Goal: Transaction & Acquisition: Purchase product/service

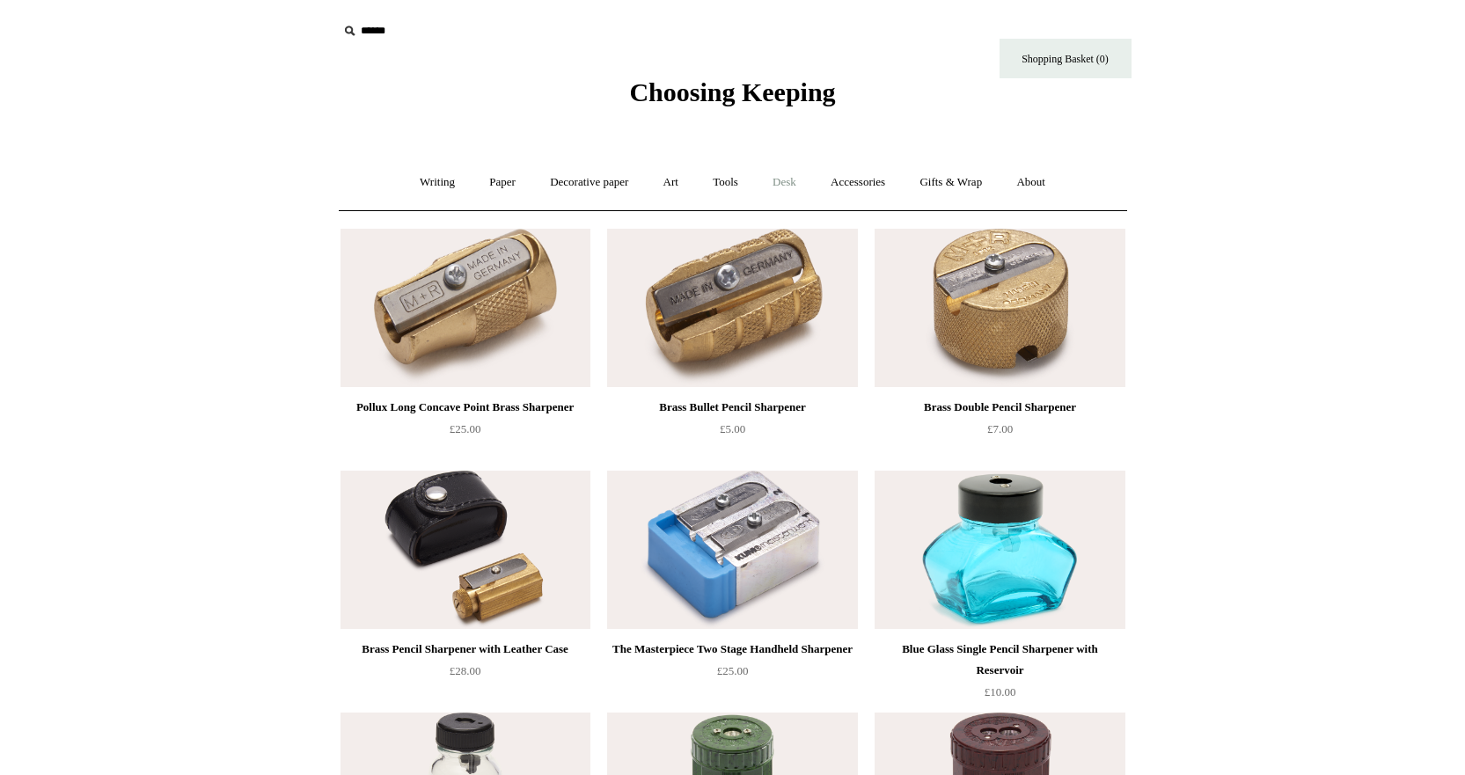
click at [803, 178] on link "Desk +" at bounding box center [784, 182] width 55 height 47
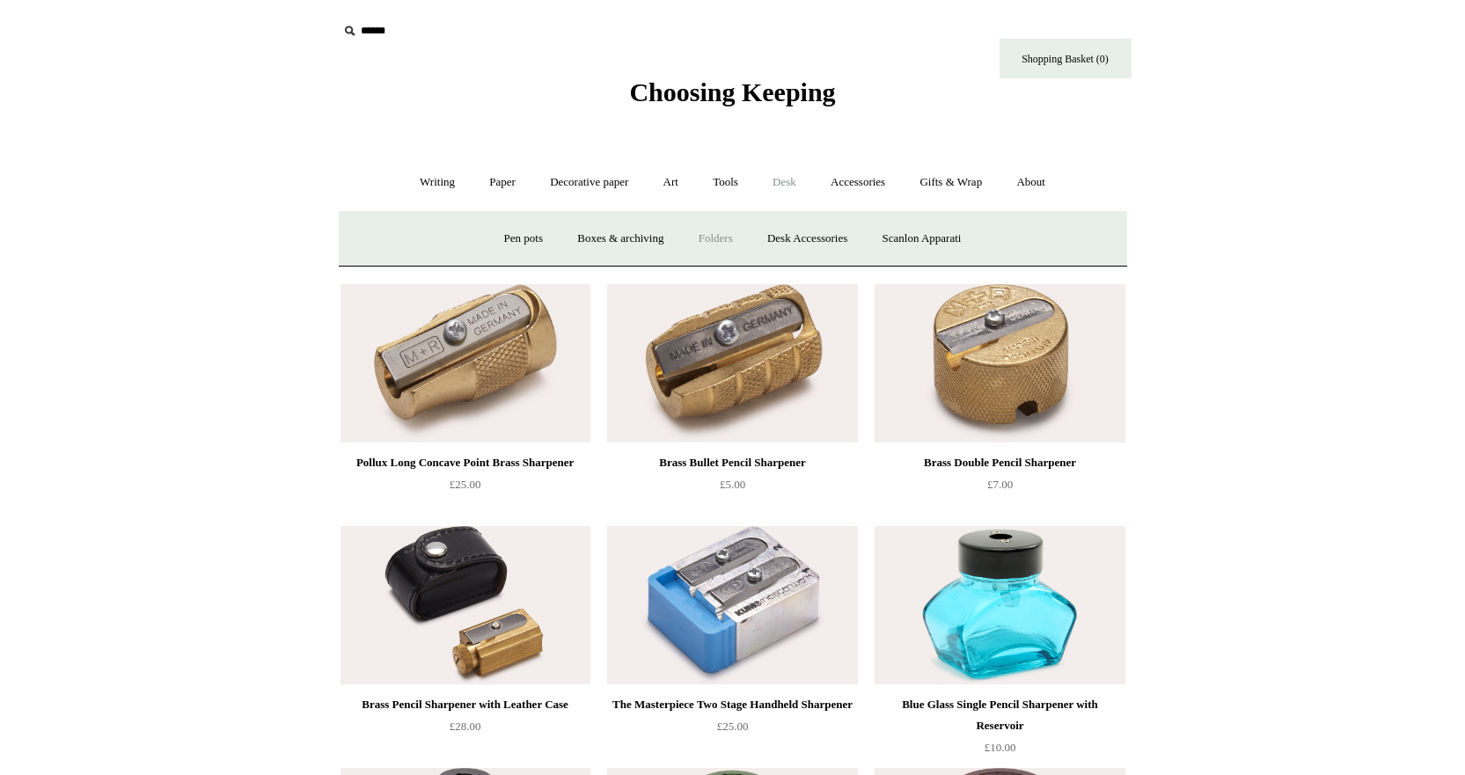
click at [715, 237] on link "Folders" at bounding box center [716, 239] width 66 height 47
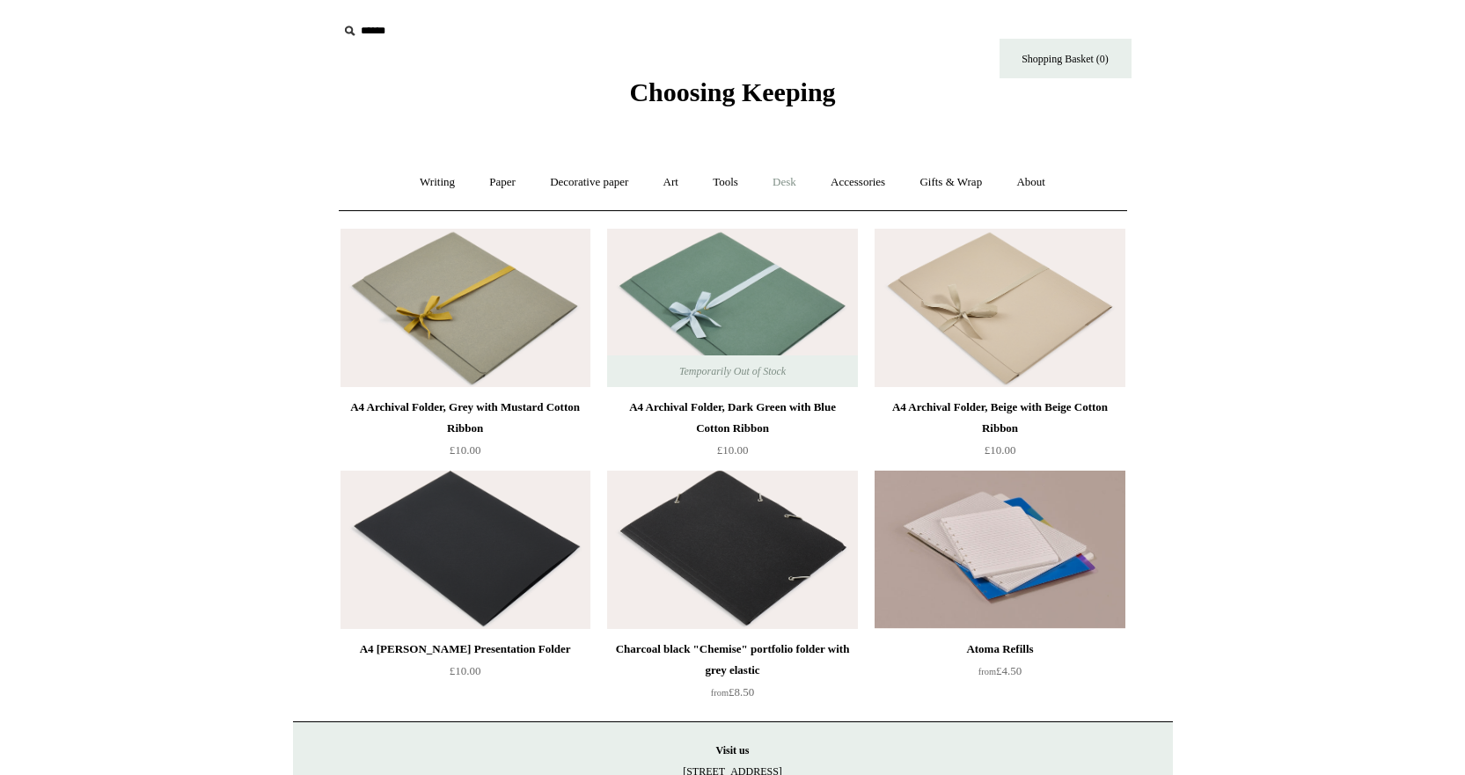
click at [791, 178] on link "Desk +" at bounding box center [784, 182] width 55 height 47
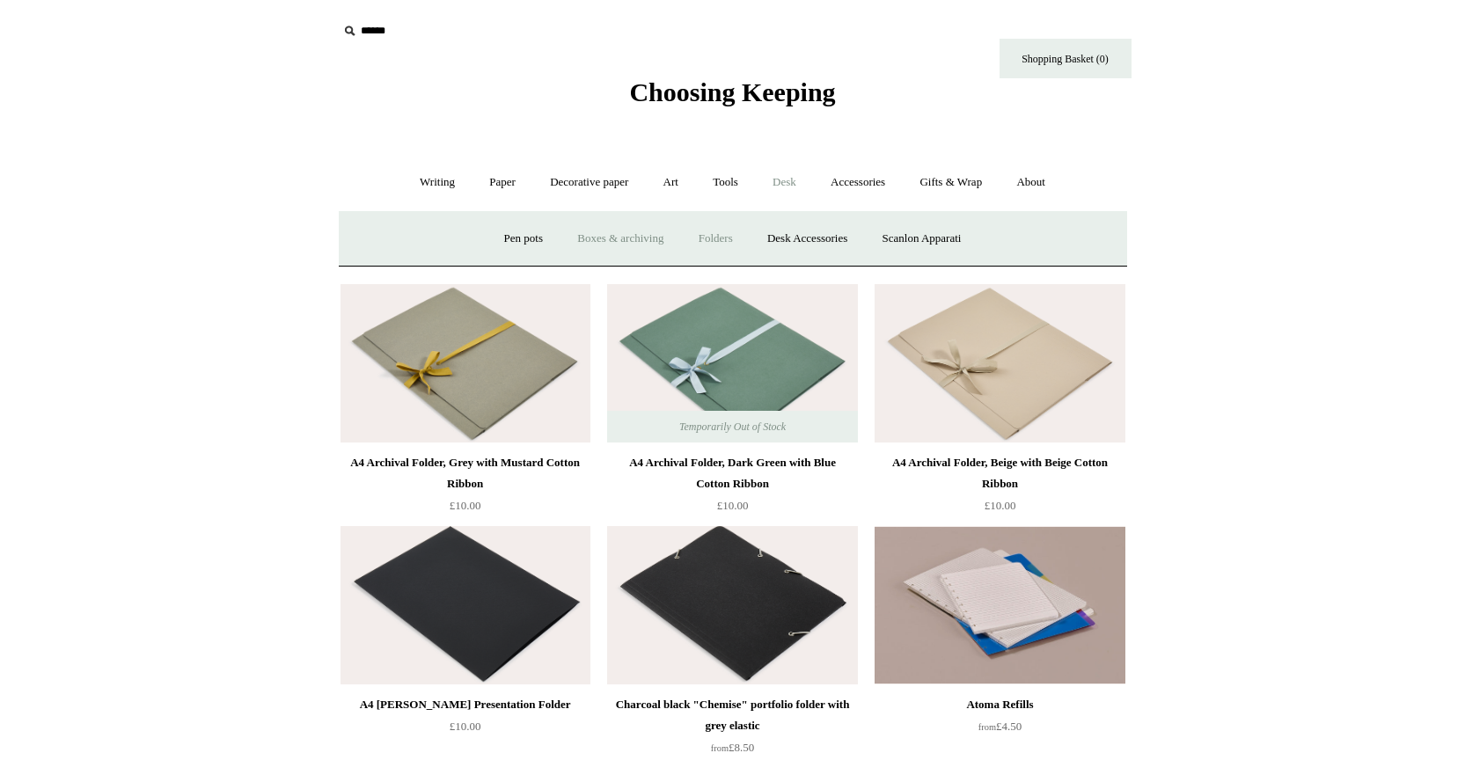
click at [600, 235] on link "Boxes & archiving" at bounding box center [620, 239] width 118 height 47
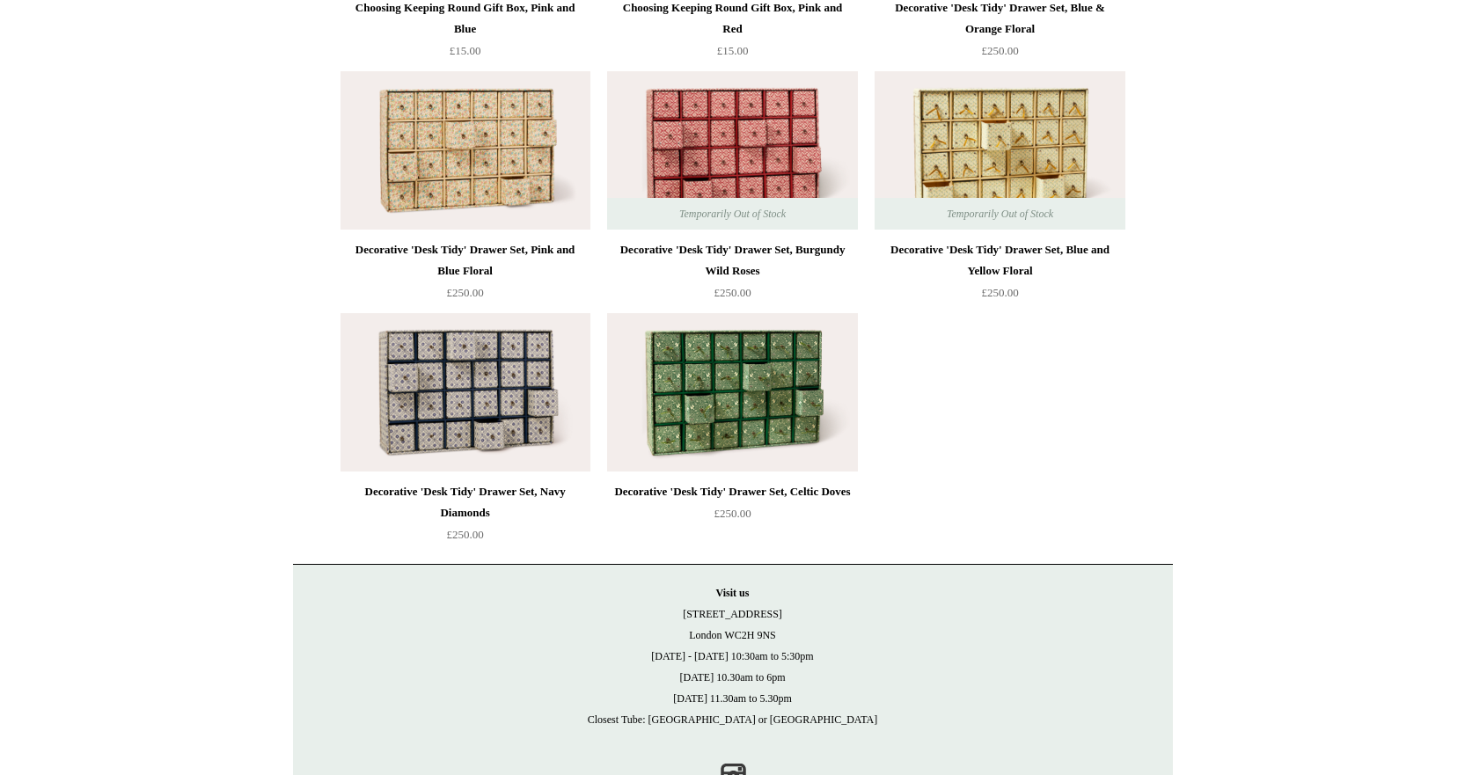
scroll to position [2578, 0]
click at [750, 408] on img at bounding box center [732, 391] width 250 height 158
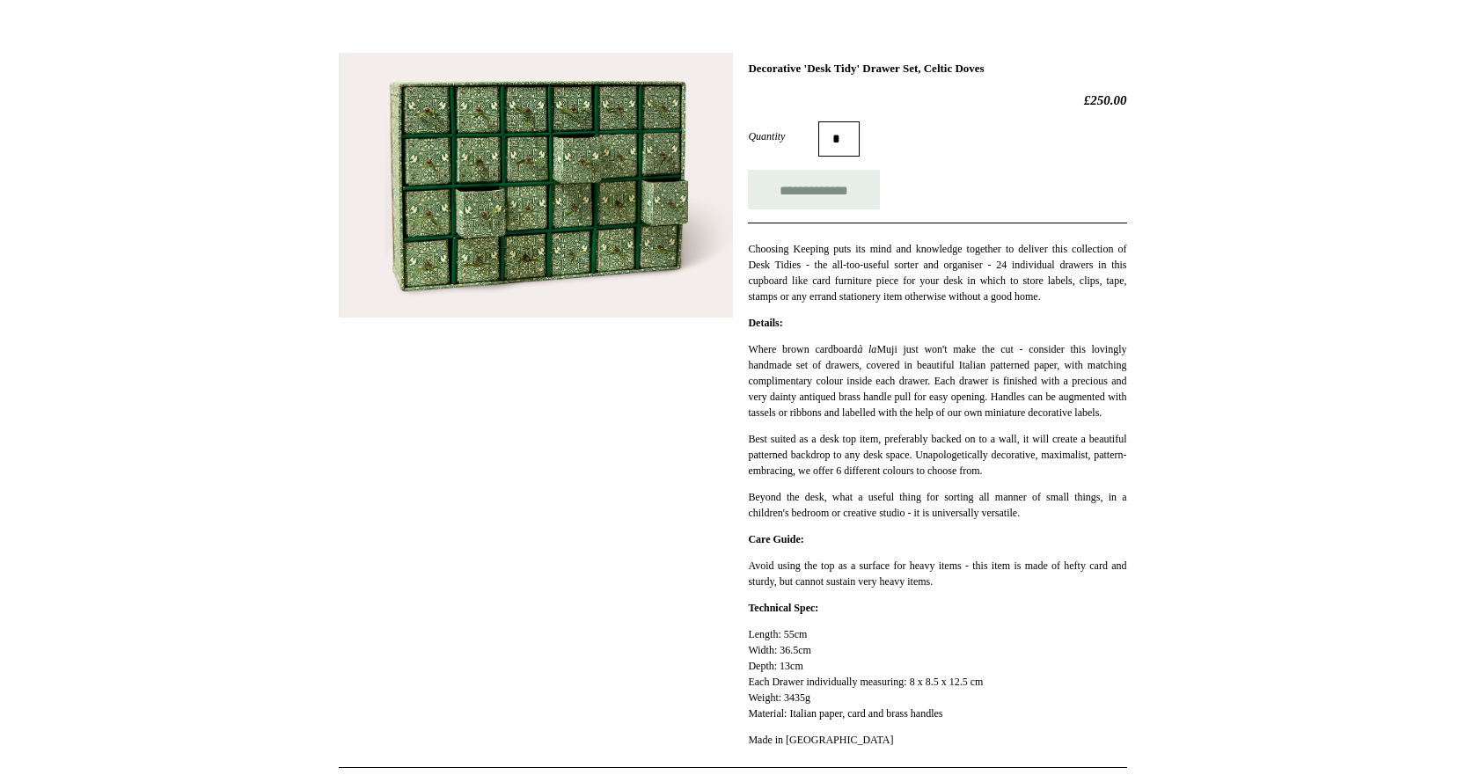
scroll to position [188, 0]
